Goal: Information Seeking & Learning: Learn about a topic

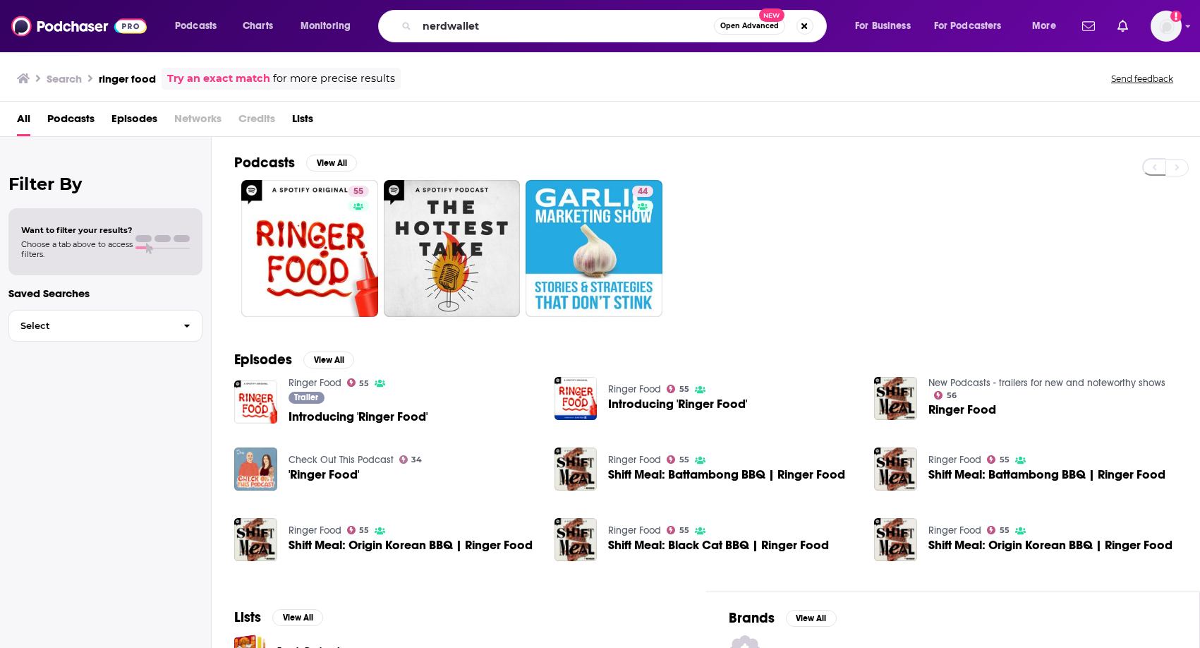
type input "nerdwallet"
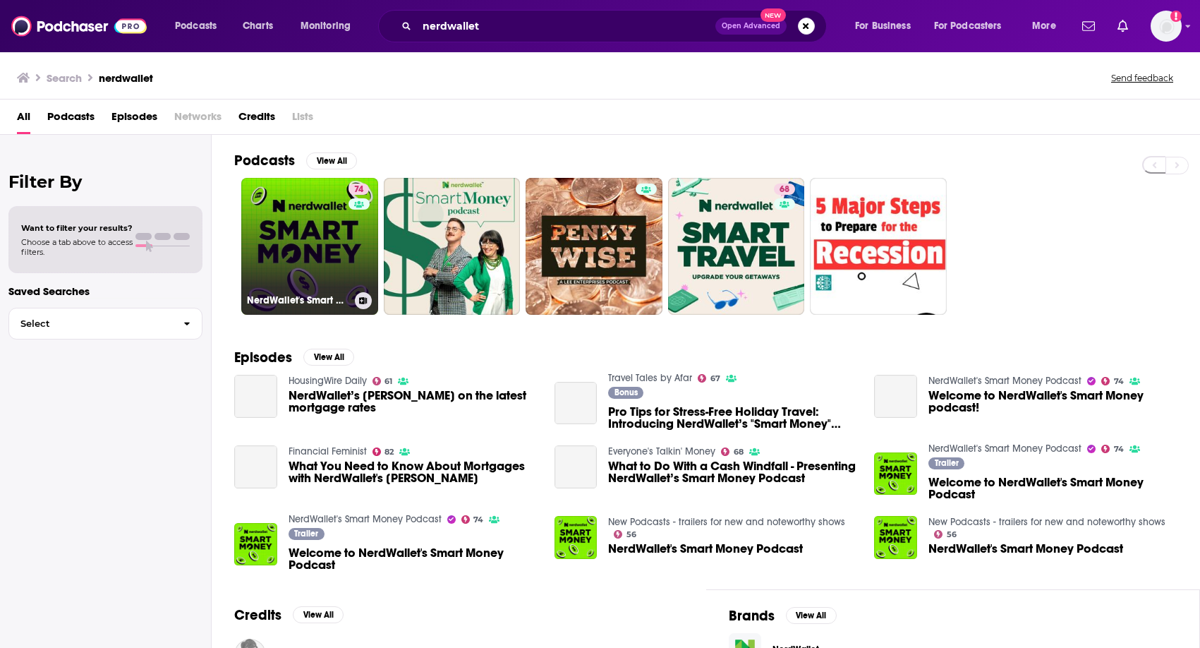
click at [286, 217] on link "74 NerdWallet's Smart Money Podcast" at bounding box center [309, 246] width 137 height 137
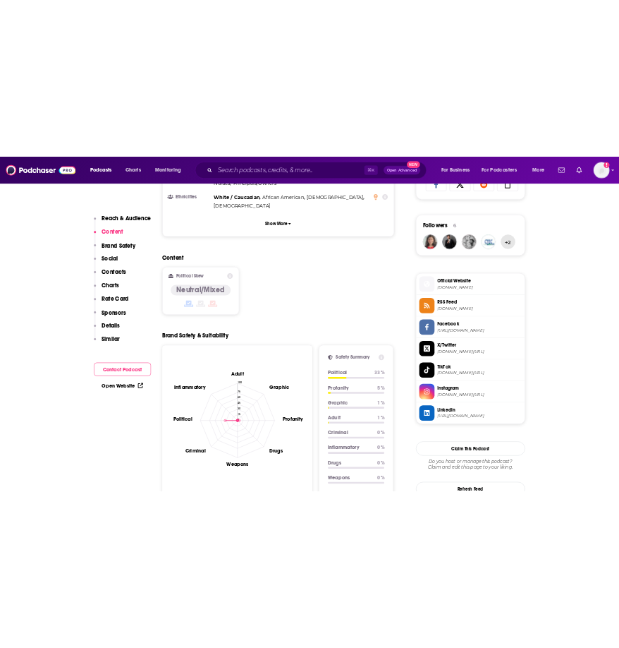
scroll to position [300, 0]
